Goal: Information Seeking & Learning: Find specific page/section

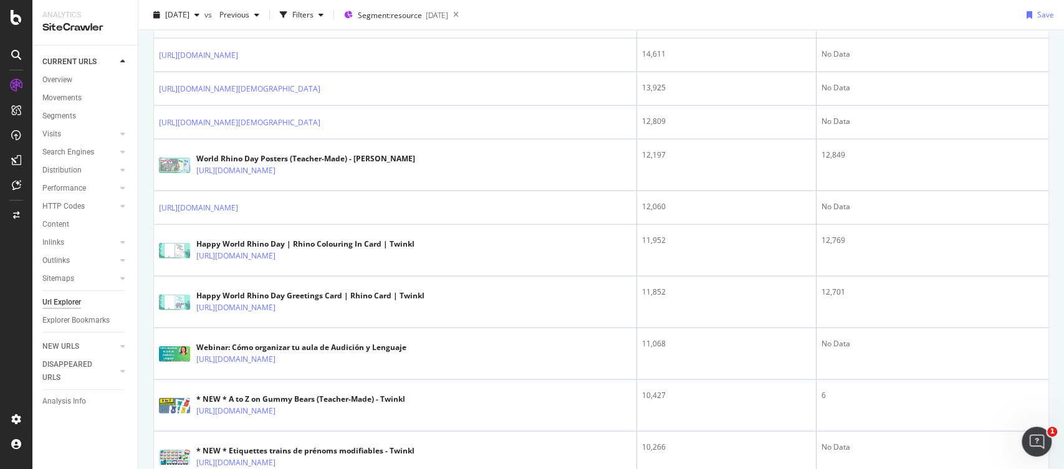
scroll to position [1771, 0]
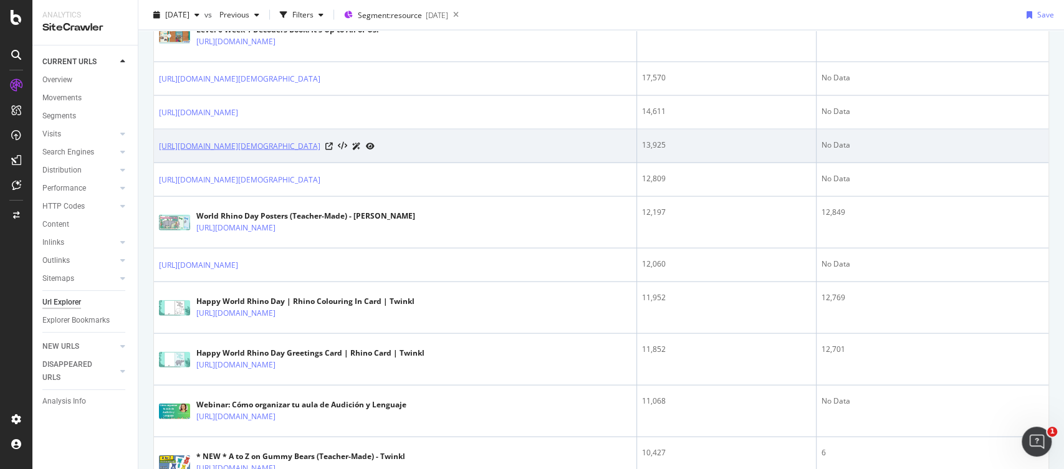
click at [320, 153] on link "[URL][DOMAIN_NAME][DEMOGRAPHIC_DATA]" at bounding box center [239, 146] width 161 height 12
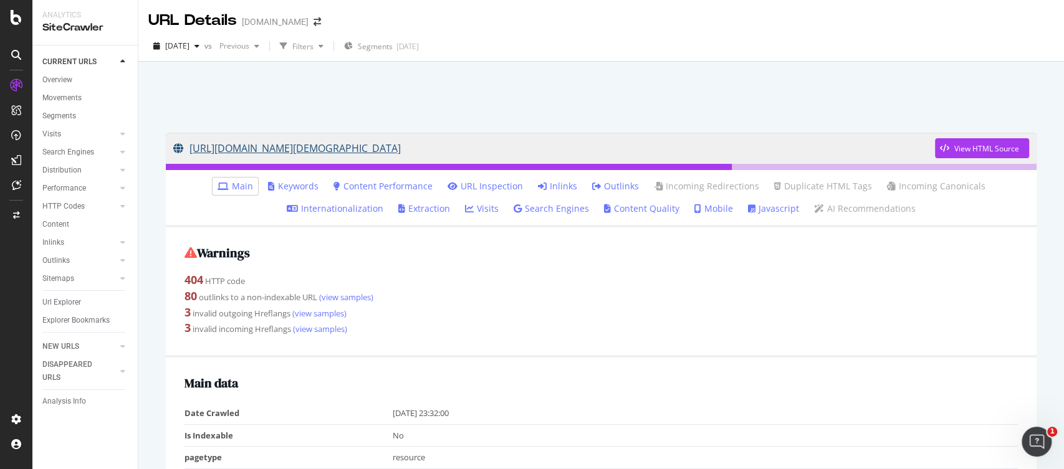
click at [459, 156] on link "[URL][DOMAIN_NAME][DEMOGRAPHIC_DATA]" at bounding box center [554, 148] width 762 height 31
